Goal: Task Accomplishment & Management: Complete application form

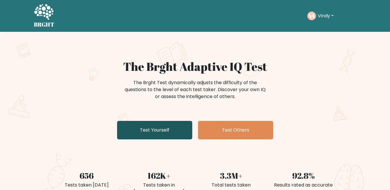
click at [155, 128] on link "Test Yourself" at bounding box center [154, 130] width 75 height 19
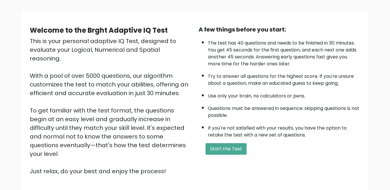
scroll to position [75, 0]
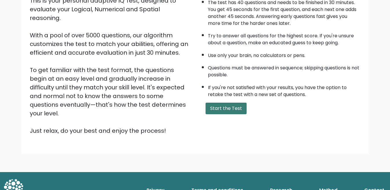
click at [228, 112] on button "Start the Test" at bounding box center [226, 109] width 41 height 12
click at [229, 107] on button "Start the Test" at bounding box center [226, 109] width 41 height 12
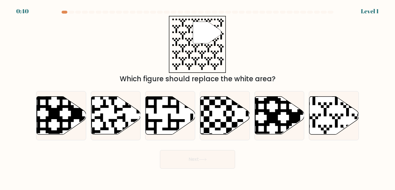
click at [64, 14] on div at bounding box center [198, 13] width 330 height 5
click at [106, 120] on icon at bounding box center [115, 116] width 49 height 38
click at [198, 97] on input "b." at bounding box center [198, 95] width 0 height 1
radio input "true"
click at [183, 158] on button "Next" at bounding box center [197, 159] width 75 height 19
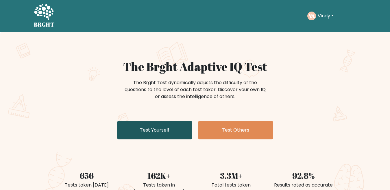
click at [156, 130] on link "Test Yourself" at bounding box center [154, 130] width 75 height 19
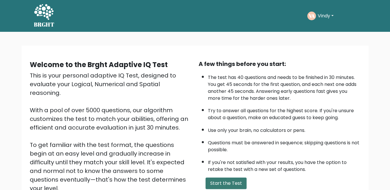
click at [222, 186] on button "Start the Test" at bounding box center [226, 184] width 41 height 12
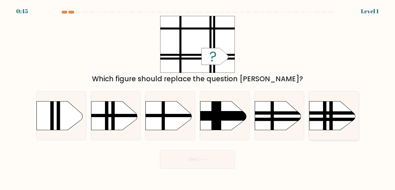
click at [332, 121] on rect at bounding box center [331, 95] width 3 height 98
click at [198, 97] on input "f." at bounding box center [198, 95] width 0 height 1
radio input "true"
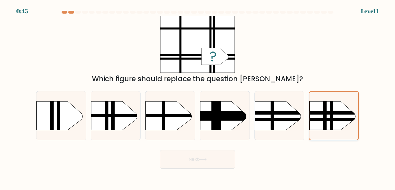
click at [332, 121] on rect at bounding box center [331, 95] width 3 height 97
click at [198, 97] on input "f." at bounding box center [198, 95] width 0 height 1
click at [212, 158] on button "Next" at bounding box center [197, 159] width 75 height 19
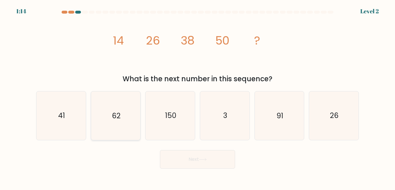
drag, startPoint x: 84, startPoint y: 150, endPoint x: 100, endPoint y: 140, distance: 19.1
click at [92, 145] on form at bounding box center [197, 90] width 395 height 158
click at [108, 120] on icon "62" at bounding box center [115, 115] width 48 height 48
click at [198, 97] on input "b. 62" at bounding box center [198, 95] width 0 height 1
radio input "true"
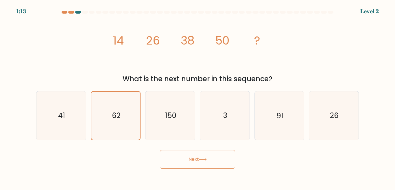
click at [189, 158] on button "Next" at bounding box center [197, 159] width 75 height 19
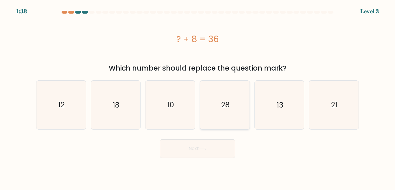
click at [222, 100] on text "28" at bounding box center [225, 105] width 8 height 10
click at [198, 97] on input "d. 28" at bounding box center [198, 95] width 0 height 1
radio input "true"
click at [210, 147] on button "Next" at bounding box center [197, 148] width 75 height 19
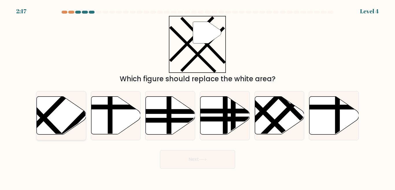
click at [66, 117] on icon at bounding box center [61, 116] width 49 height 38
click at [198, 97] on input "a." at bounding box center [198, 95] width 0 height 1
radio input "true"
click at [196, 165] on button "Next" at bounding box center [197, 159] width 75 height 19
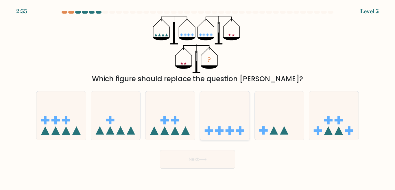
click at [229, 121] on icon at bounding box center [224, 115] width 49 height 41
click at [198, 97] on input "d." at bounding box center [198, 95] width 0 height 1
radio input "true"
click at [209, 161] on button "Next" at bounding box center [197, 159] width 75 height 19
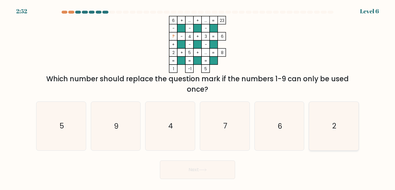
click at [321, 128] on icon "2" at bounding box center [334, 126] width 48 height 48
click at [198, 97] on input "f. 2" at bounding box center [198, 95] width 0 height 1
radio input "true"
click at [204, 175] on button "Next" at bounding box center [197, 170] width 75 height 19
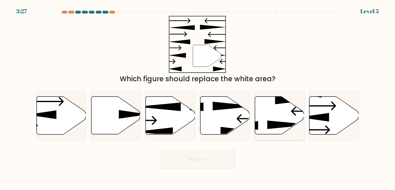
click at [272, 128] on icon at bounding box center [289, 125] width 45 height 9
click at [198, 97] on input "e." at bounding box center [198, 95] width 0 height 1
radio input "true"
click at [206, 160] on icon at bounding box center [203, 159] width 8 height 3
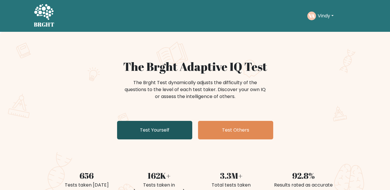
click at [147, 130] on link "Test Yourself" at bounding box center [154, 130] width 75 height 19
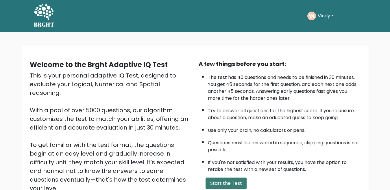
click at [225, 186] on button "Start the Test" at bounding box center [226, 184] width 41 height 12
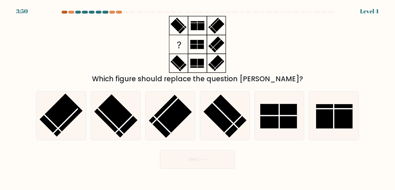
click at [66, 13] on div at bounding box center [65, 12] width 6 height 3
click at [69, 12] on div at bounding box center [71, 12] width 6 height 3
click at [223, 112] on rect at bounding box center [224, 116] width 43 height 43
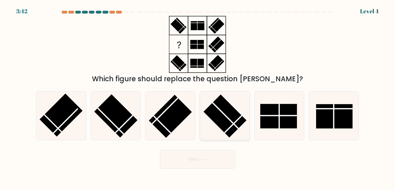
click at [198, 97] on input "d." at bounding box center [198, 95] width 0 height 1
radio input "true"
click at [218, 157] on button "Next" at bounding box center [197, 159] width 75 height 19
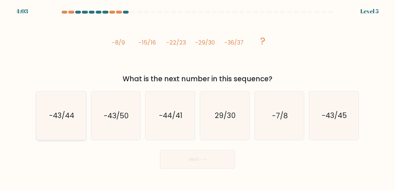
click at [73, 131] on icon "-43/44" at bounding box center [61, 115] width 48 height 48
click at [198, 97] on input "a. -43/44" at bounding box center [198, 95] width 0 height 1
radio input "true"
click at [181, 163] on button "Next" at bounding box center [197, 159] width 75 height 19
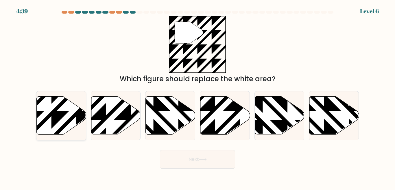
click at [69, 116] on icon at bounding box center [61, 116] width 49 height 38
click at [198, 97] on input "a." at bounding box center [198, 95] width 0 height 1
radio input "true"
click at [193, 159] on button "Next" at bounding box center [197, 159] width 75 height 19
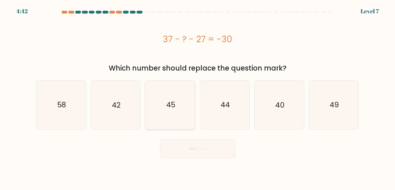
click at [182, 110] on icon "45" at bounding box center [170, 105] width 48 height 48
click at [198, 97] on input "c. 45" at bounding box center [198, 95] width 0 height 1
radio input "true"
click at [191, 147] on button "Next" at bounding box center [197, 148] width 75 height 19
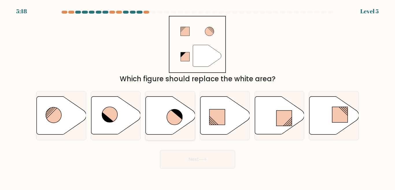
click at [171, 119] on icon at bounding box center [175, 117] width 16 height 16
click at [198, 97] on input "c." at bounding box center [198, 95] width 0 height 1
radio input "true"
click at [171, 119] on icon at bounding box center [174, 116] width 15 height 15
click at [198, 97] on input "c." at bounding box center [198, 95] width 0 height 1
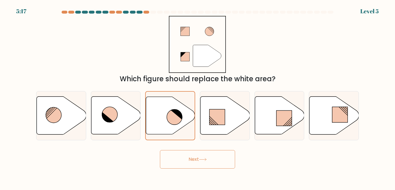
click at [187, 156] on button "Next" at bounding box center [197, 159] width 75 height 19
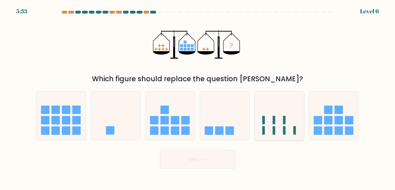
click at [292, 121] on icon at bounding box center [279, 115] width 49 height 41
click at [198, 97] on input "e." at bounding box center [198, 95] width 0 height 1
radio input "true"
click at [188, 156] on button "Next" at bounding box center [197, 159] width 75 height 19
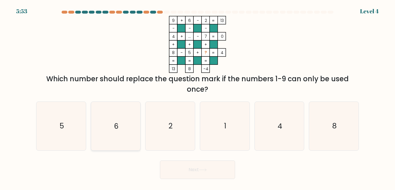
click at [126, 119] on icon "6" at bounding box center [115, 126] width 48 height 48
click at [198, 97] on input "b. 6" at bounding box center [198, 95] width 0 height 1
radio input "true"
click at [174, 163] on button "Next" at bounding box center [197, 170] width 75 height 19
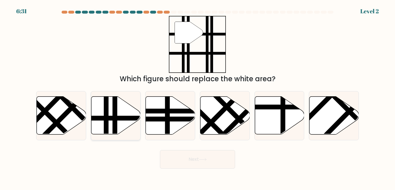
click at [106, 120] on line at bounding box center [106, 135] width 0 height 99
click at [198, 97] on input "b." at bounding box center [198, 95] width 0 height 1
radio input "true"
click at [181, 158] on button "Next" at bounding box center [197, 159] width 75 height 19
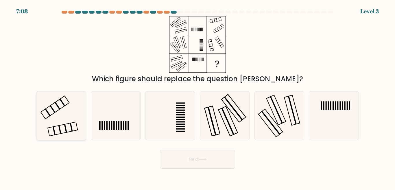
click at [54, 122] on icon at bounding box center [61, 115] width 48 height 48
click at [198, 97] on input "a." at bounding box center [198, 95] width 0 height 1
radio input "true"
click at [54, 122] on icon at bounding box center [61, 116] width 48 height 48
click at [198, 97] on input "a." at bounding box center [198, 95] width 0 height 1
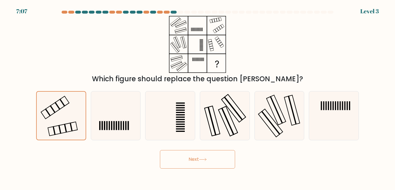
click at [171, 159] on button "Next" at bounding box center [197, 159] width 75 height 19
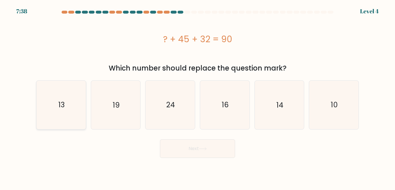
click at [50, 108] on icon "13" at bounding box center [61, 105] width 48 height 48
click at [198, 97] on input "a. 13" at bounding box center [198, 95] width 0 height 1
radio input "true"
click at [180, 149] on button "Next" at bounding box center [197, 148] width 75 height 19
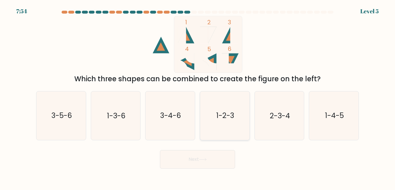
click at [222, 129] on icon "1-2-3" at bounding box center [225, 115] width 48 height 48
click at [198, 97] on input "d. 1-2-3" at bounding box center [198, 95] width 0 height 1
radio input "true"
click at [208, 161] on button "Next" at bounding box center [197, 159] width 75 height 19
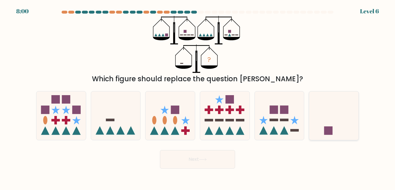
click at [324, 116] on icon at bounding box center [333, 115] width 49 height 41
click at [198, 97] on input "f." at bounding box center [198, 95] width 0 height 1
radio input "true"
click at [200, 152] on button "Next" at bounding box center [197, 159] width 75 height 19
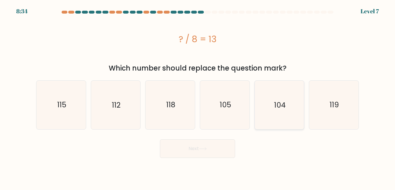
click at [286, 91] on icon "104" at bounding box center [279, 105] width 48 height 48
click at [198, 95] on input "e. 104" at bounding box center [198, 95] width 0 height 1
radio input "true"
click at [217, 147] on button "Next" at bounding box center [197, 148] width 75 height 19
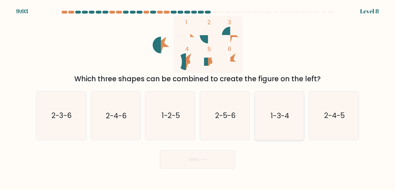
click at [272, 113] on text "1-3-4" at bounding box center [280, 115] width 19 height 10
click at [198, 97] on input "e. 1-3-4" at bounding box center [198, 95] width 0 height 1
radio input "true"
click at [207, 158] on icon at bounding box center [203, 159] width 8 height 3
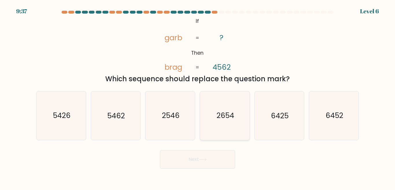
click at [232, 115] on text "2654" at bounding box center [225, 115] width 18 height 10
click at [198, 97] on input "d. 2654" at bounding box center [198, 95] width 0 height 1
radio input "true"
click at [188, 157] on button "Next" at bounding box center [197, 159] width 75 height 19
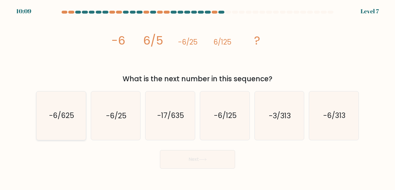
click at [75, 114] on icon "-6/625" at bounding box center [61, 115] width 48 height 48
click at [198, 97] on input "a. -6/625" at bounding box center [198, 95] width 0 height 1
radio input "true"
click at [193, 157] on button "Next" at bounding box center [197, 159] width 75 height 19
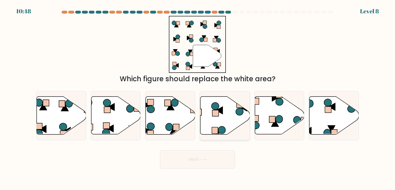
click at [211, 114] on icon at bounding box center [224, 116] width 49 height 38
click at [198, 97] on input "d." at bounding box center [198, 95] width 0 height 1
radio input "true"
click at [204, 156] on button "Next" at bounding box center [197, 159] width 75 height 19
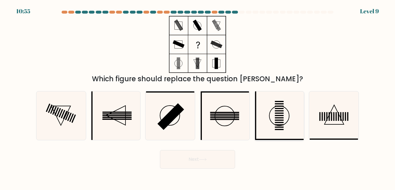
click at [281, 119] on icon at bounding box center [279, 115] width 48 height 48
click at [198, 97] on input "e." at bounding box center [198, 95] width 0 height 1
radio input "true"
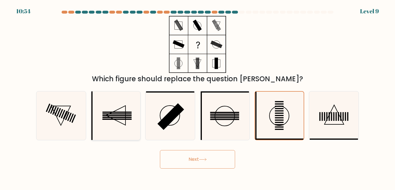
click at [119, 117] on rect at bounding box center [116, 117] width 29 height 1
click at [198, 97] on input "b." at bounding box center [198, 95] width 0 height 1
radio input "true"
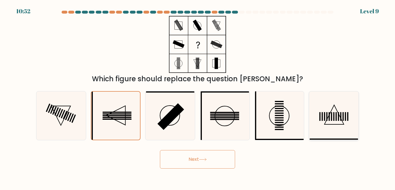
click at [338, 119] on icon at bounding box center [334, 115] width 48 height 48
click at [198, 97] on input "f." at bounding box center [198, 95] width 0 height 1
radio input "true"
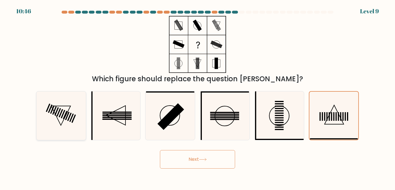
click at [73, 119] on rect at bounding box center [73, 119] width 4 height 8
click at [198, 97] on input "a." at bounding box center [198, 95] width 0 height 1
radio input "true"
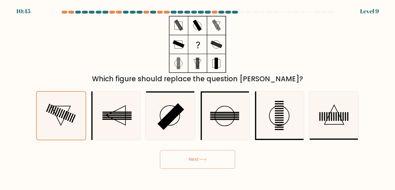
click at [179, 157] on button "Next" at bounding box center [197, 159] width 75 height 19
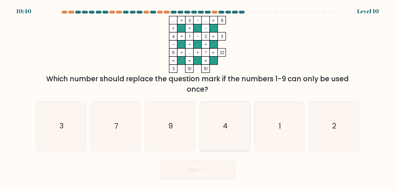
click at [228, 121] on icon "4" at bounding box center [225, 126] width 48 height 48
click at [198, 97] on input "d. 4" at bounding box center [198, 95] width 0 height 1
radio input "true"
click at [213, 169] on button "Next" at bounding box center [197, 170] width 75 height 19
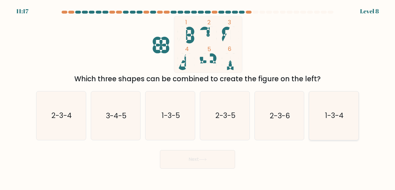
click at [330, 110] on icon "1-3-4" at bounding box center [334, 115] width 48 height 48
click at [198, 97] on input "f. 1-3-4" at bounding box center [198, 95] width 0 height 1
radio input "true"
click at [222, 160] on button "Next" at bounding box center [197, 159] width 75 height 19
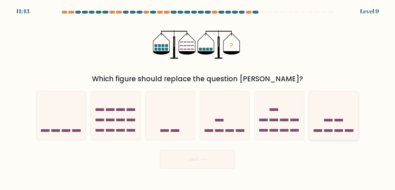
click at [325, 130] on rect at bounding box center [328, 130] width 8 height 2
click at [198, 97] on input "f." at bounding box center [198, 95] width 0 height 1
radio input "true"
click at [195, 159] on button "Next" at bounding box center [197, 159] width 75 height 19
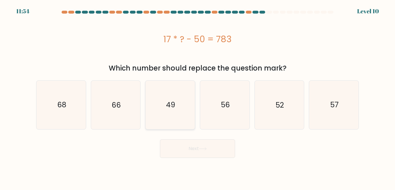
click at [180, 112] on icon "49" at bounding box center [170, 105] width 48 height 48
click at [198, 97] on input "c. 49" at bounding box center [198, 95] width 0 height 1
radio input "true"
click at [190, 147] on button "Next" at bounding box center [197, 148] width 75 height 19
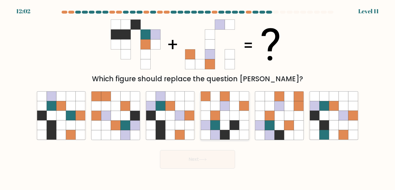
click at [217, 121] on icon at bounding box center [215, 126] width 10 height 10
click at [198, 97] on input "d." at bounding box center [198, 95] width 0 height 1
radio input "true"
click at [206, 160] on icon at bounding box center [202, 159] width 7 height 3
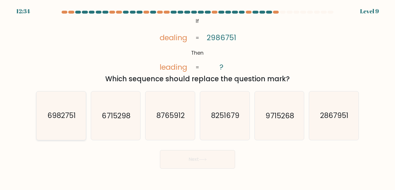
click at [53, 119] on text "6982751" at bounding box center [61, 115] width 28 height 10
click at [198, 97] on input "a. 6982751" at bounding box center [198, 95] width 0 height 1
radio input "true"
click at [180, 155] on button "Next" at bounding box center [197, 159] width 75 height 19
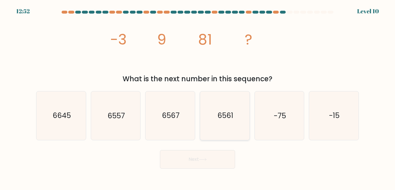
click at [225, 134] on icon "6561" at bounding box center [225, 115] width 48 height 48
click at [198, 97] on input "d. 6561" at bounding box center [198, 95] width 0 height 1
radio input "true"
click at [201, 155] on button "Next" at bounding box center [197, 159] width 75 height 19
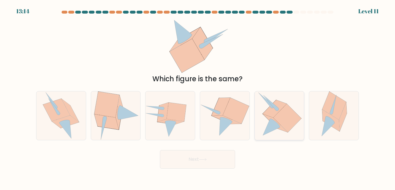
click at [268, 122] on icon at bounding box center [279, 115] width 44 height 48
click at [198, 97] on input "e." at bounding box center [198, 95] width 0 height 1
radio input "true"
click at [214, 156] on button "Next" at bounding box center [197, 159] width 75 height 19
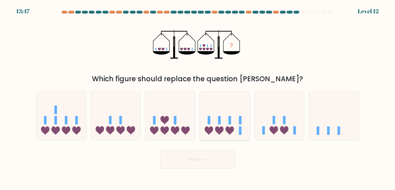
click at [227, 121] on icon at bounding box center [224, 115] width 49 height 41
click at [198, 97] on input "d." at bounding box center [198, 95] width 0 height 1
radio input "true"
click at [206, 154] on button "Next" at bounding box center [197, 159] width 75 height 19
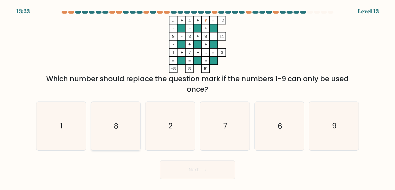
click at [139, 131] on icon "8" at bounding box center [115, 126] width 48 height 48
click at [198, 97] on input "b. 8" at bounding box center [198, 95] width 0 height 1
radio input "true"
click at [187, 166] on button "Next" at bounding box center [197, 170] width 75 height 19
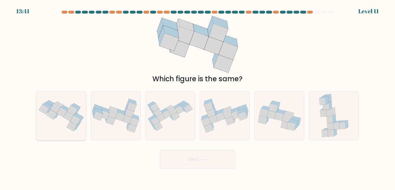
click at [80, 131] on icon at bounding box center [60, 115] width 49 height 37
click at [198, 97] on input "a." at bounding box center [198, 95] width 0 height 1
radio input "true"
click at [187, 156] on button "Next" at bounding box center [197, 159] width 75 height 19
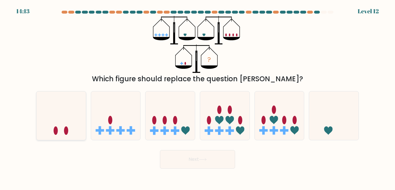
click at [56, 127] on ellipse at bounding box center [56, 130] width 4 height 8
click at [198, 97] on input "a." at bounding box center [198, 95] width 0 height 1
radio input "true"
click at [174, 158] on button "Next" at bounding box center [197, 159] width 75 height 19
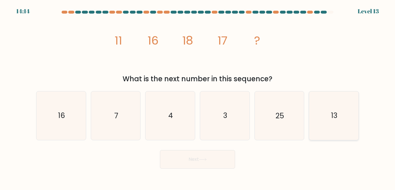
click at [345, 116] on icon "13" at bounding box center [334, 115] width 48 height 48
click at [198, 97] on input "f. 13" at bounding box center [198, 95] width 0 height 1
radio input "true"
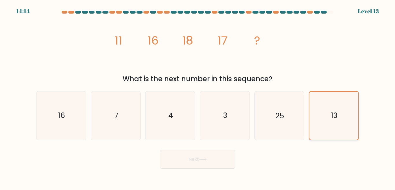
click at [345, 116] on icon "13" at bounding box center [334, 116] width 48 height 48
click at [198, 97] on input "f. 13" at bounding box center [198, 95] width 0 height 1
click at [220, 161] on button "Next" at bounding box center [197, 159] width 75 height 19
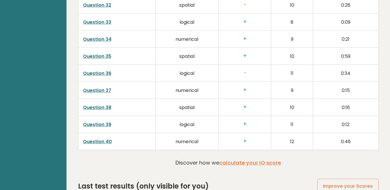
scroll to position [1516, 0]
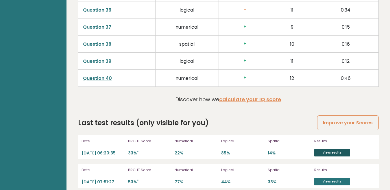
click at [336, 149] on link "View results" at bounding box center [332, 153] width 36 height 8
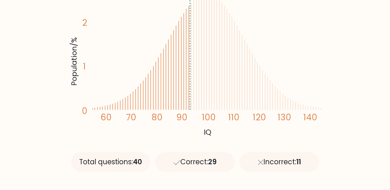
scroll to position [116, 0]
